Goal: Information Seeking & Learning: Learn about a topic

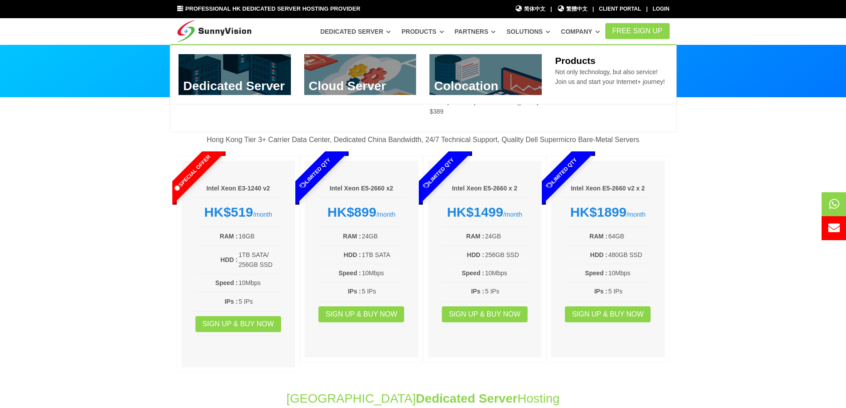
click at [435, 34] on link "Products" at bounding box center [422, 32] width 43 height 16
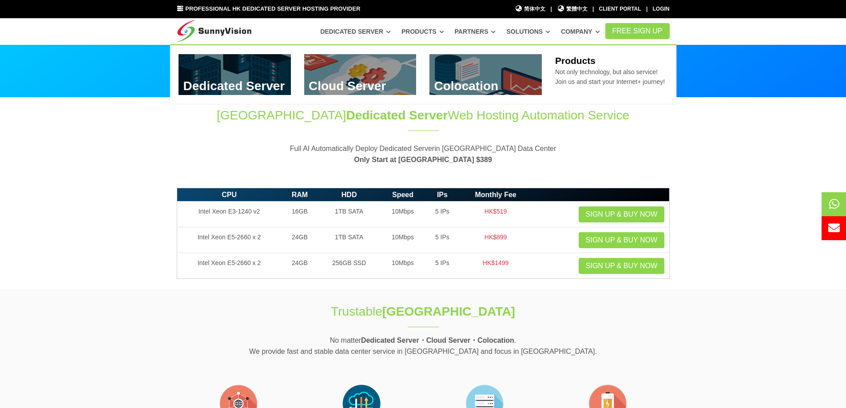
click at [444, 32] on icon at bounding box center [441, 31] width 4 height 5
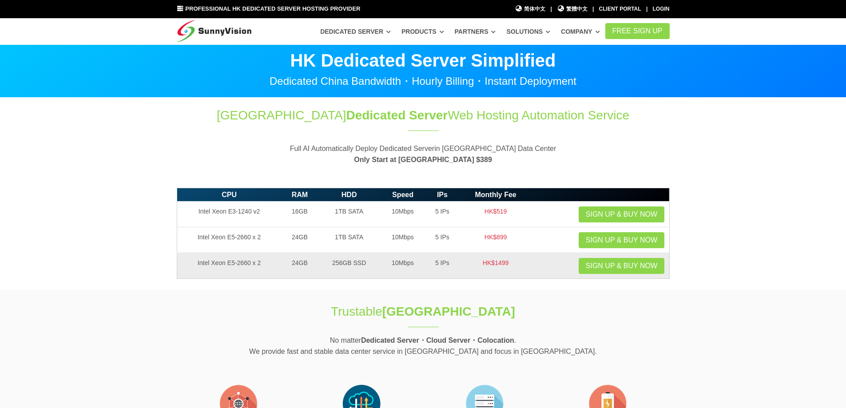
scroll to position [222, 0]
